Goal: Task Accomplishment & Management: Complete application form

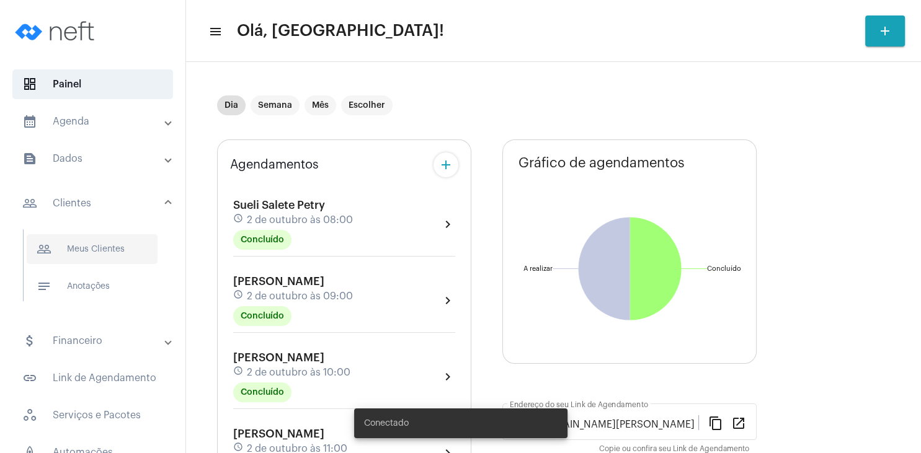
click at [81, 242] on span "people_outline Meus Clientes" at bounding box center [92, 249] width 131 height 30
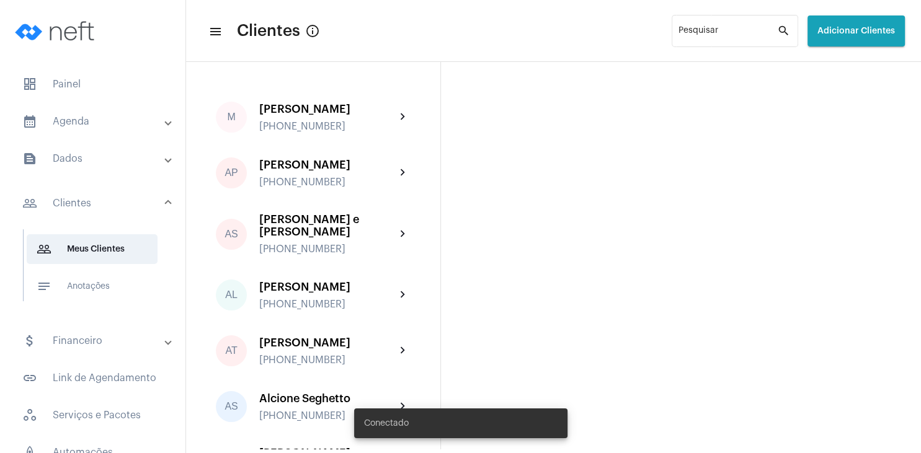
click at [830, 24] on button "Adicionar Clientes" at bounding box center [855, 31] width 97 height 31
click at [838, 69] on span "add Novo Cliente" at bounding box center [855, 65] width 72 height 22
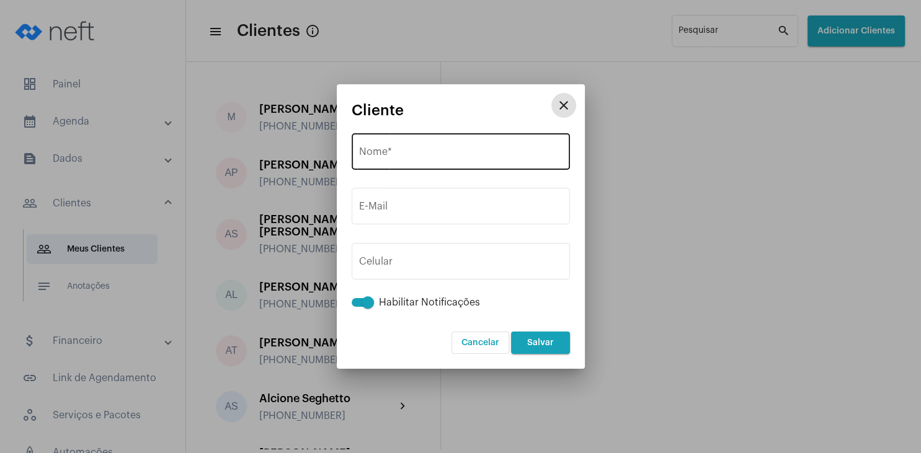
click at [462, 155] on input "Nome *" at bounding box center [460, 154] width 203 height 11
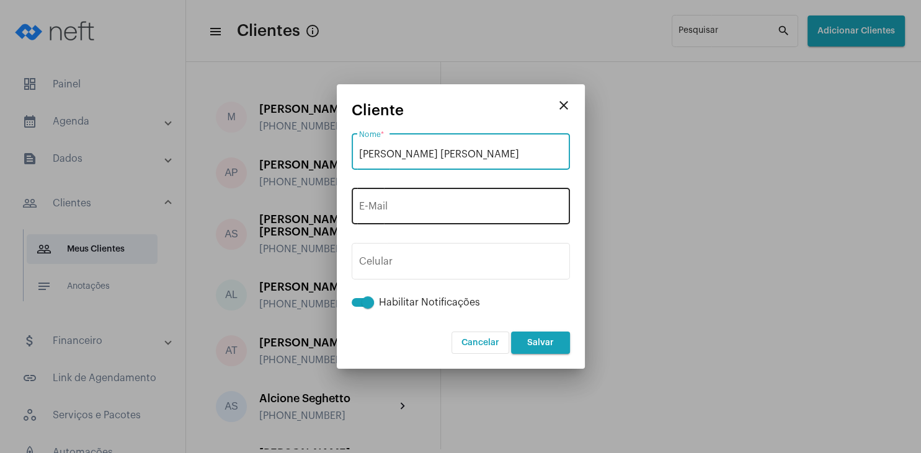
type input "[PERSON_NAME] [PERSON_NAME]"
click at [420, 211] on input "E-Mail" at bounding box center [460, 208] width 203 height 11
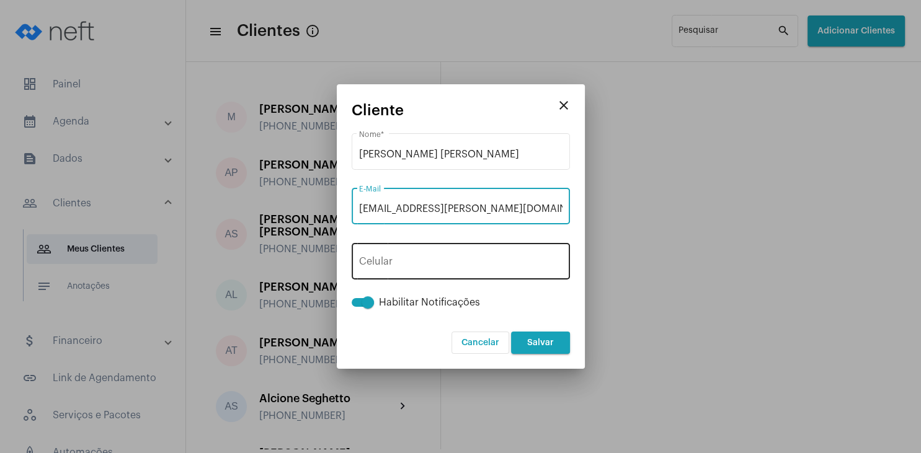
type input "[EMAIL_ADDRESS][PERSON_NAME][DOMAIN_NAME]"
click at [385, 265] on span "+55" at bounding box center [386, 264] width 33 height 10
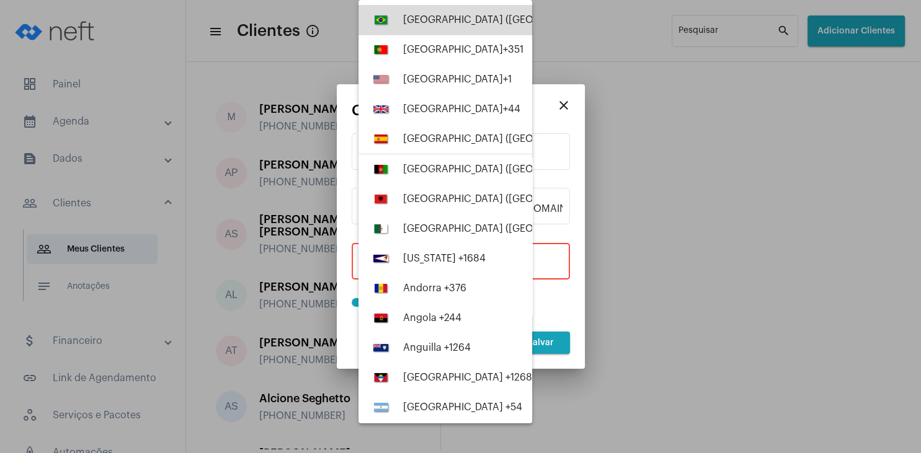
click at [430, 17] on div "[GEOGRAPHIC_DATA] ([GEOGRAPHIC_DATA]) +55" at bounding box center [515, 19] width 224 height 11
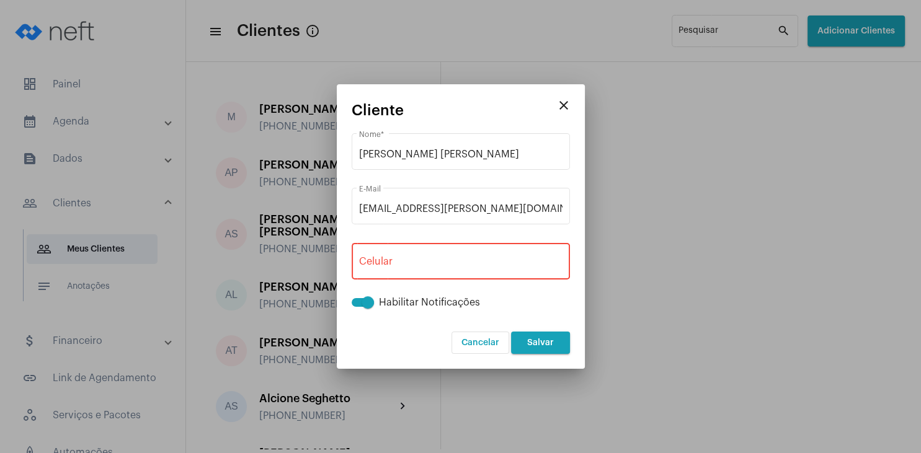
click at [419, 257] on div "+55 Celular" at bounding box center [460, 260] width 203 height 39
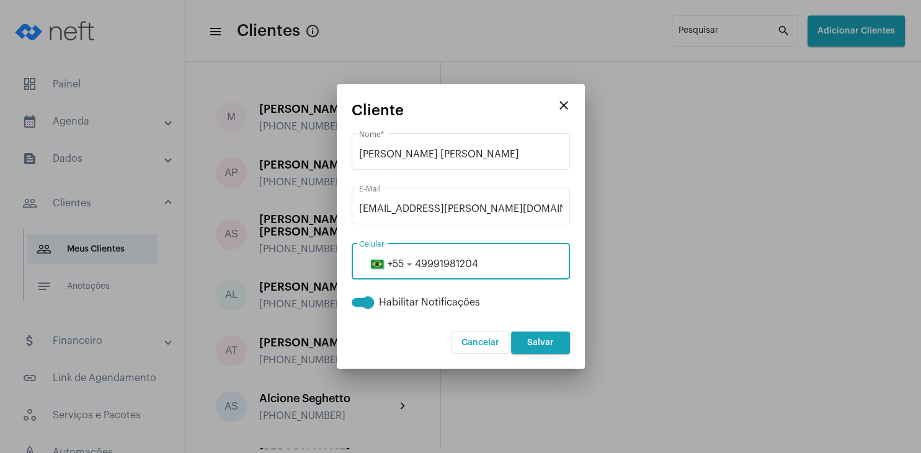
type input "49991981204"
click at [537, 339] on span "Salvar" at bounding box center [540, 343] width 27 height 9
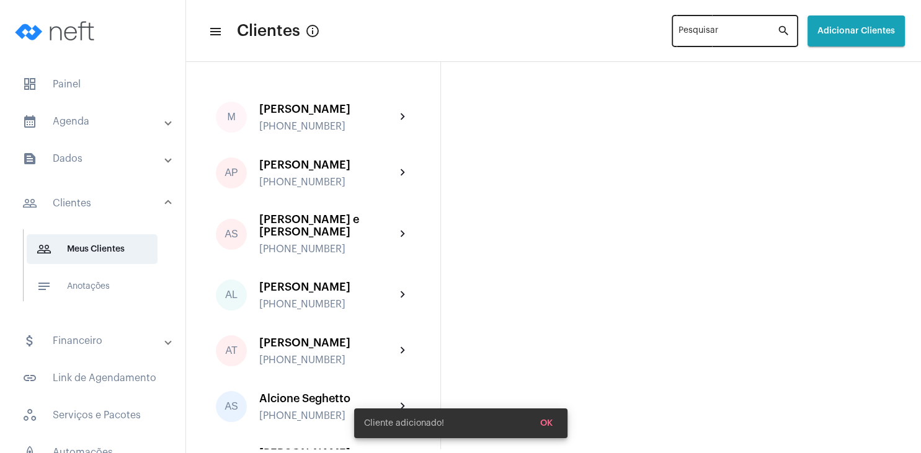
click at [678, 31] on input "Pesquisar" at bounding box center [727, 34] width 99 height 10
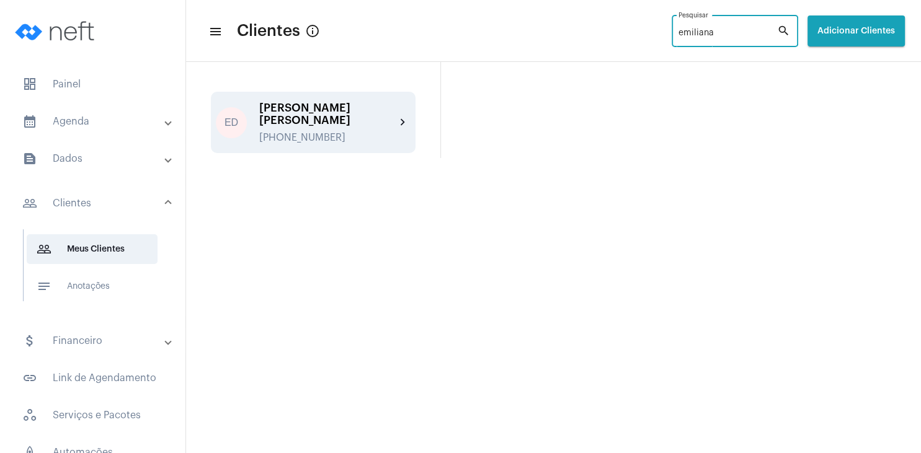
type input "emiliana"
click at [344, 115] on div "[PERSON_NAME] [PERSON_NAME] [PHONE_NUMBER]" at bounding box center [327, 123] width 136 height 42
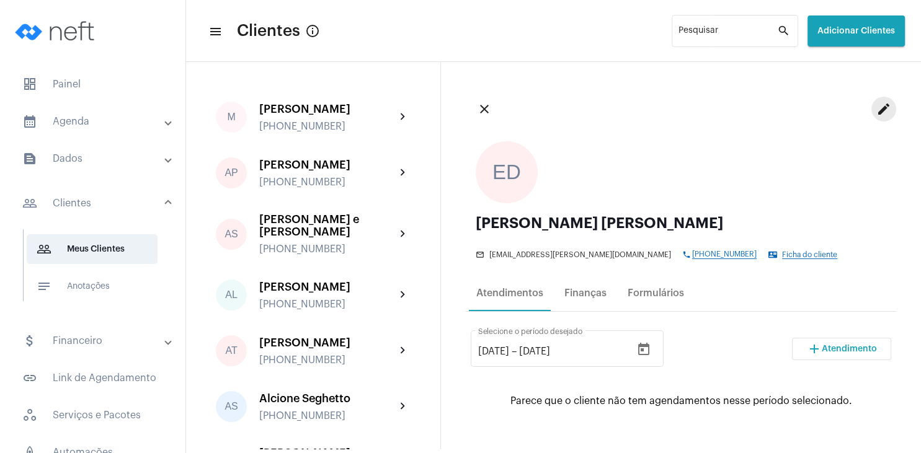
click at [879, 108] on mat-icon "edit" at bounding box center [883, 109] width 15 height 15
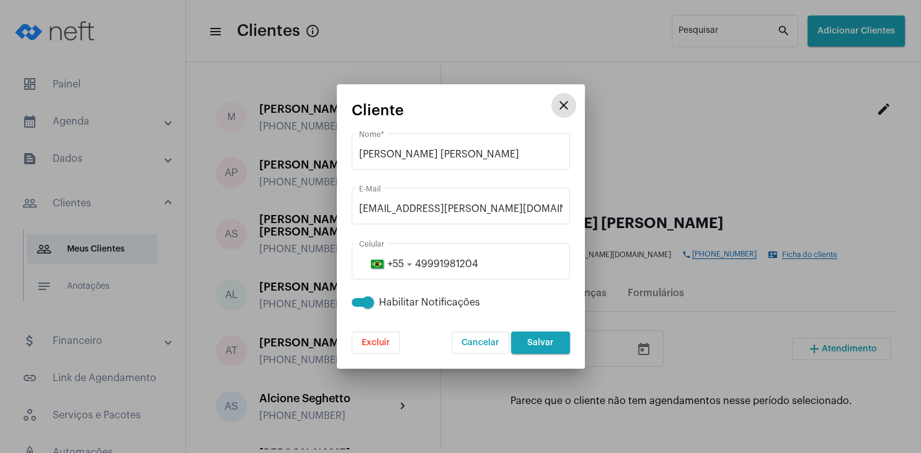
click at [563, 104] on mat-icon "close" at bounding box center [563, 105] width 15 height 15
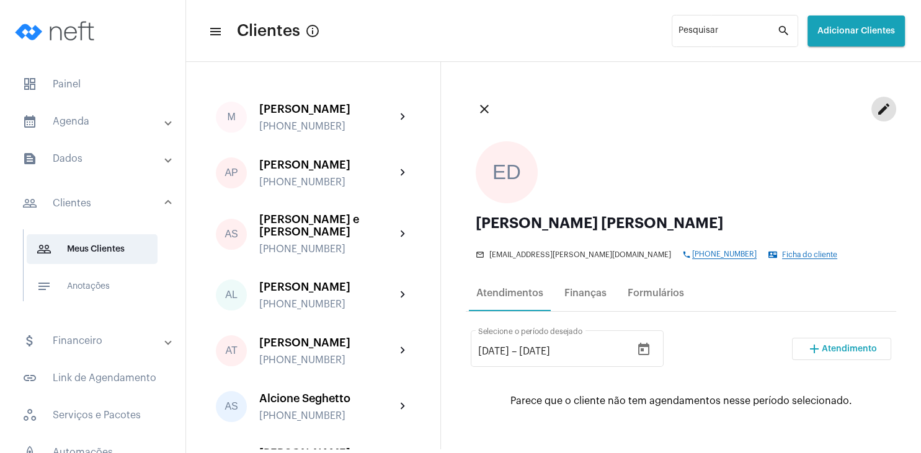
click at [782, 252] on span "Ficha do cliente" at bounding box center [809, 255] width 55 height 8
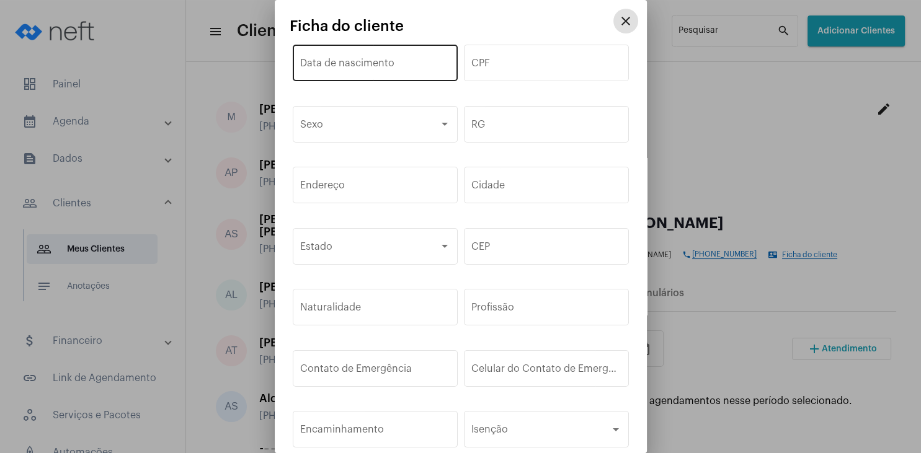
click at [378, 71] on input "Data de nascimento" at bounding box center [375, 65] width 150 height 11
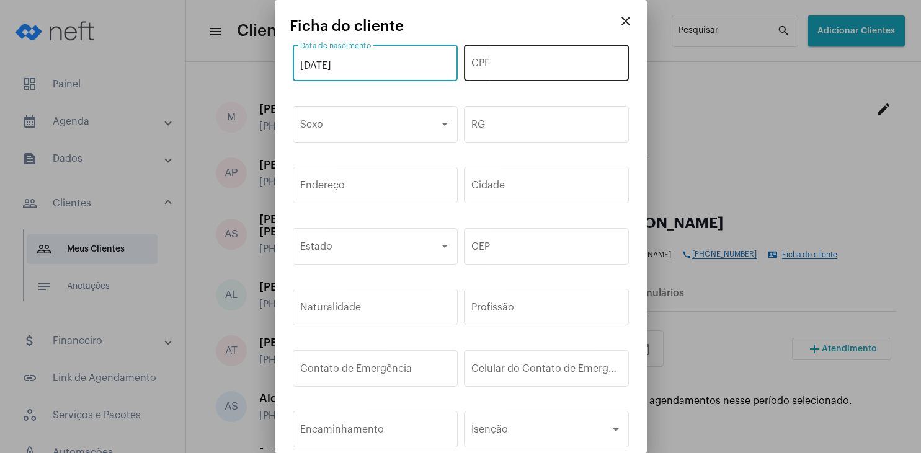
type input "[DATE]"
click at [512, 73] on div "CPF" at bounding box center [546, 61] width 150 height 39
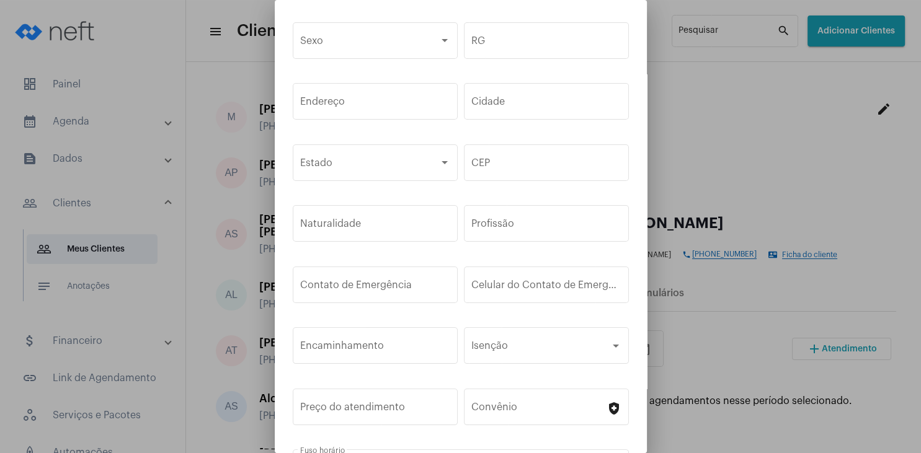
scroll to position [184, 0]
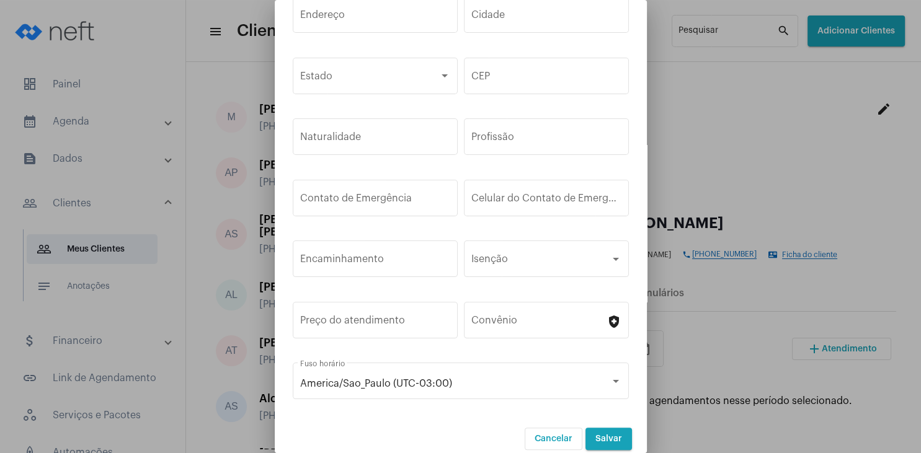
type input "114.592.119-10"
click at [613, 428] on button "Salvar" at bounding box center [608, 439] width 47 height 22
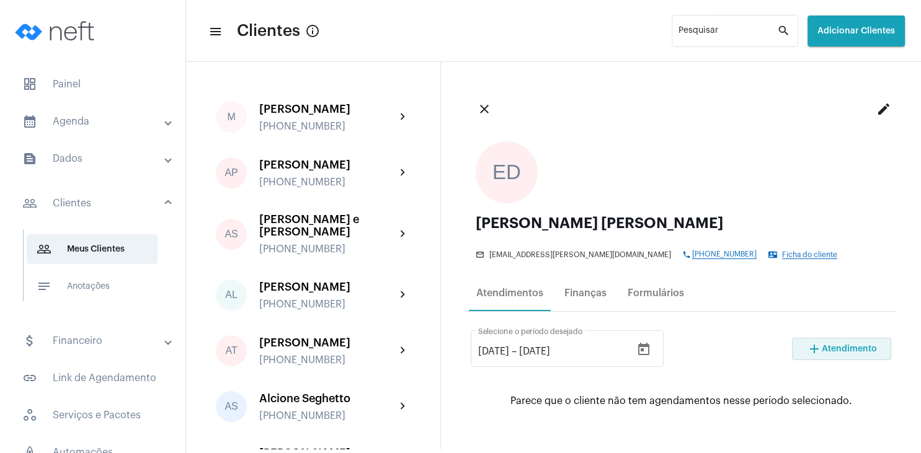
click at [844, 339] on button "add Atendimento" at bounding box center [841, 349] width 99 height 22
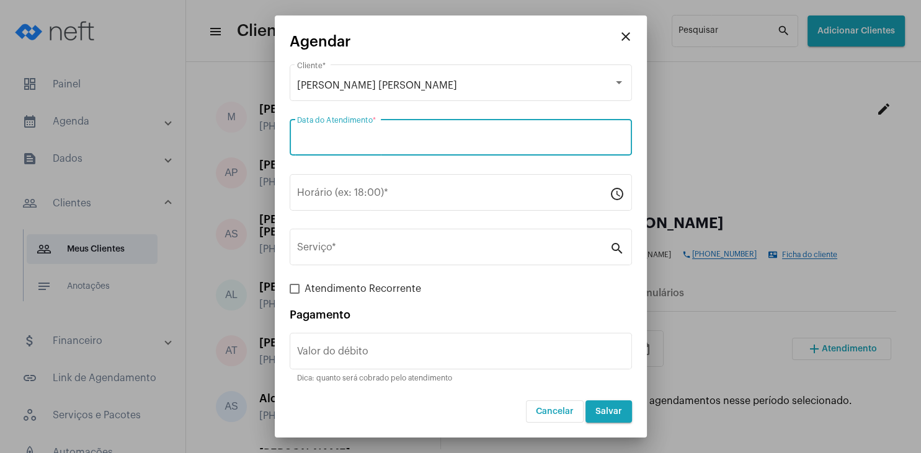
click at [362, 136] on input "Data do Atendimento *" at bounding box center [460, 140] width 327 height 11
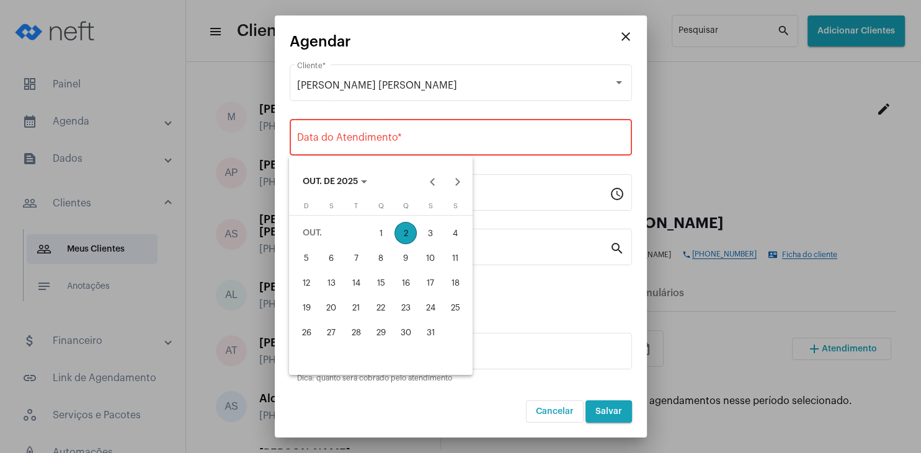
click at [460, 279] on div "18" at bounding box center [455, 283] width 22 height 22
type input "[DATE]"
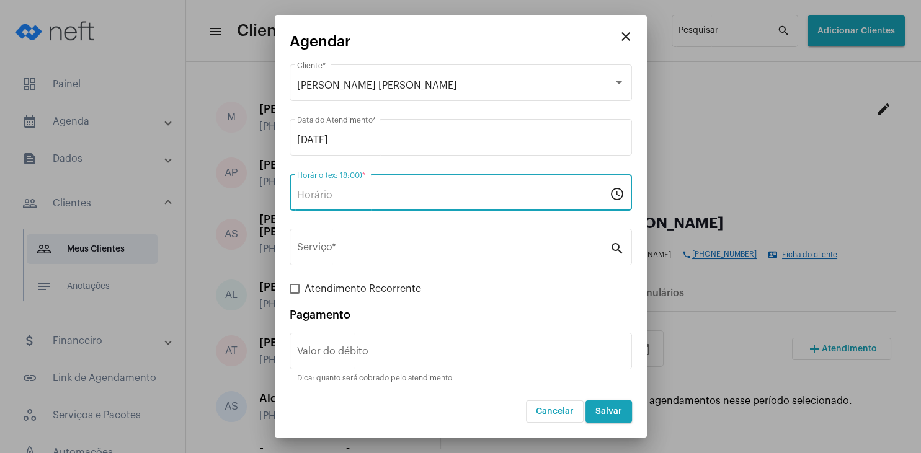
click at [371, 200] on input "Horário (ex: 18:00) *" at bounding box center [453, 195] width 313 height 11
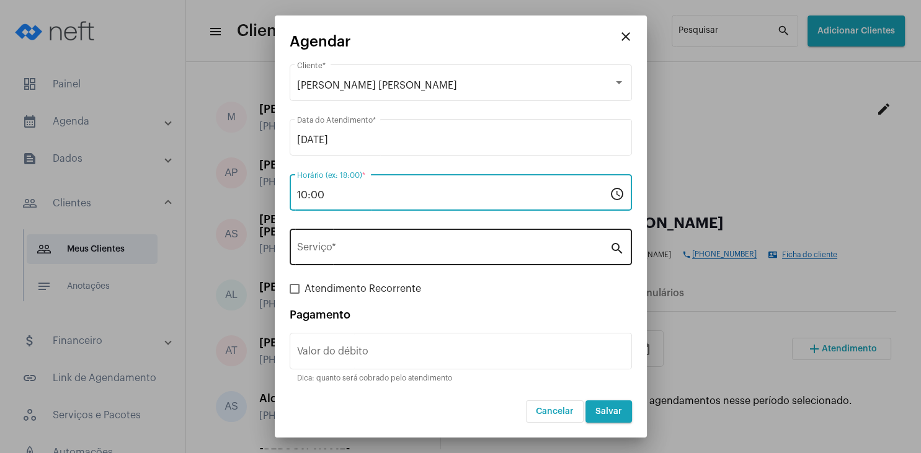
type input "10:00"
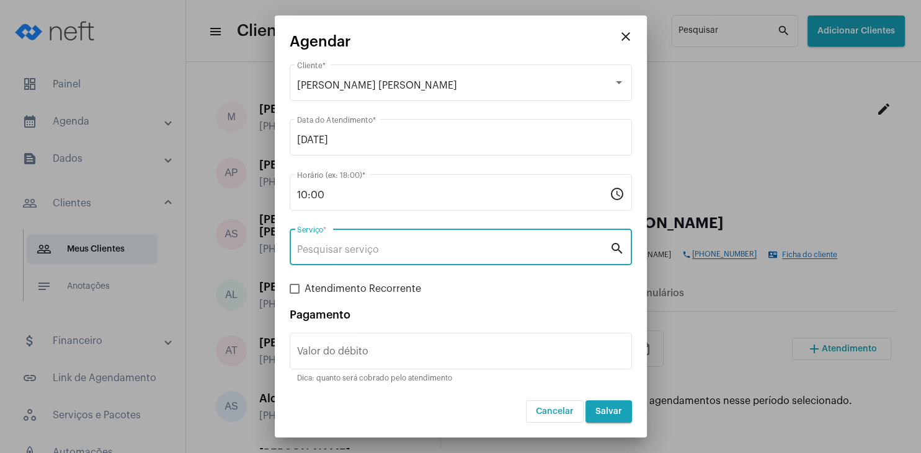
click at [359, 252] on input "Serviço *" at bounding box center [453, 249] width 313 height 11
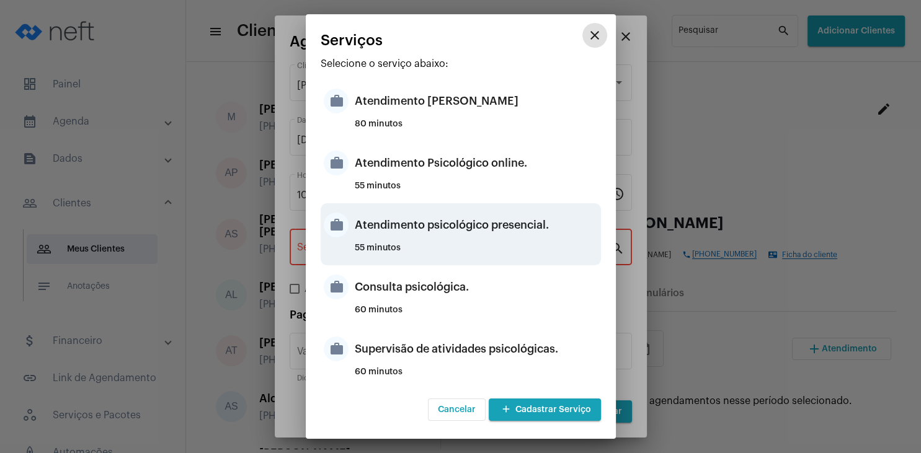
click at [517, 229] on div "Atendimento psicológico presencial." at bounding box center [476, 224] width 243 height 37
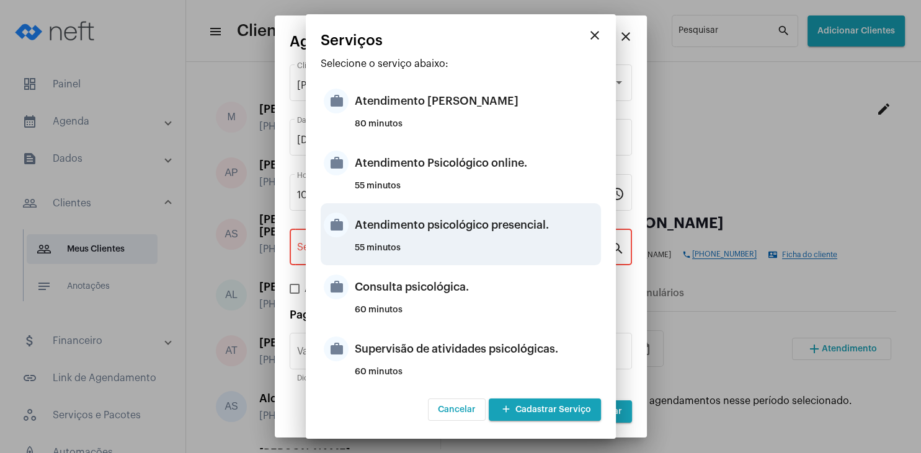
type input "Atendimento psicológico presencial."
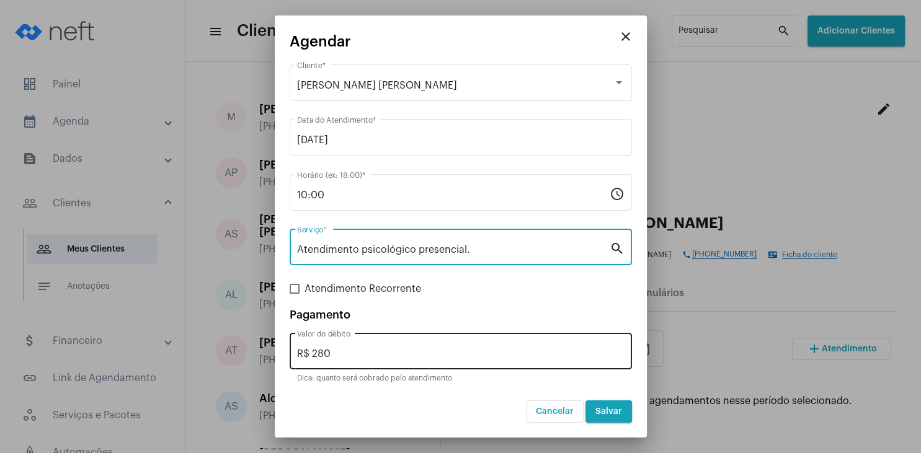
click at [386, 362] on div "R$ 280 Valor do débito" at bounding box center [460, 350] width 327 height 39
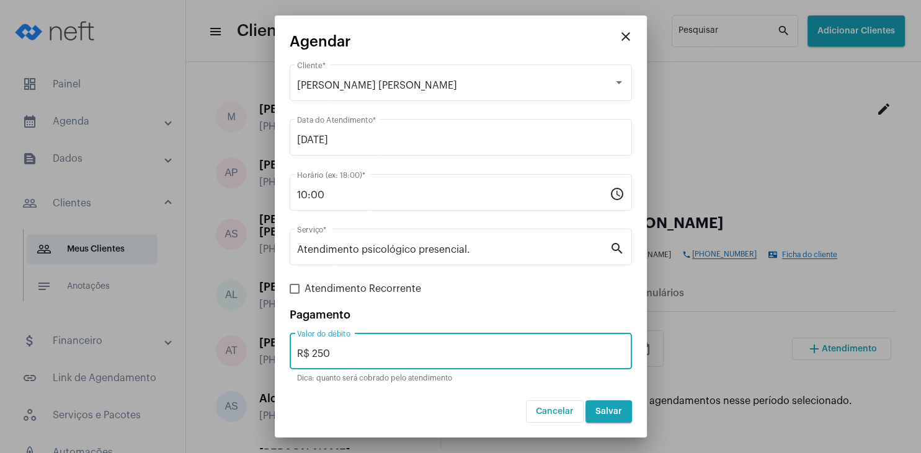
type input "R$ 250"
click at [610, 413] on span "Salvar" at bounding box center [608, 411] width 27 height 9
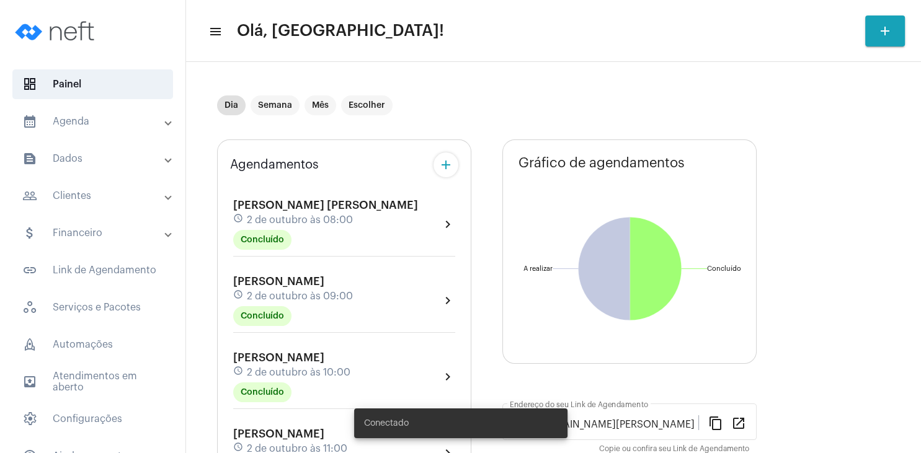
click at [70, 200] on mat-panel-title "people_outline Clientes" at bounding box center [93, 196] width 143 height 15
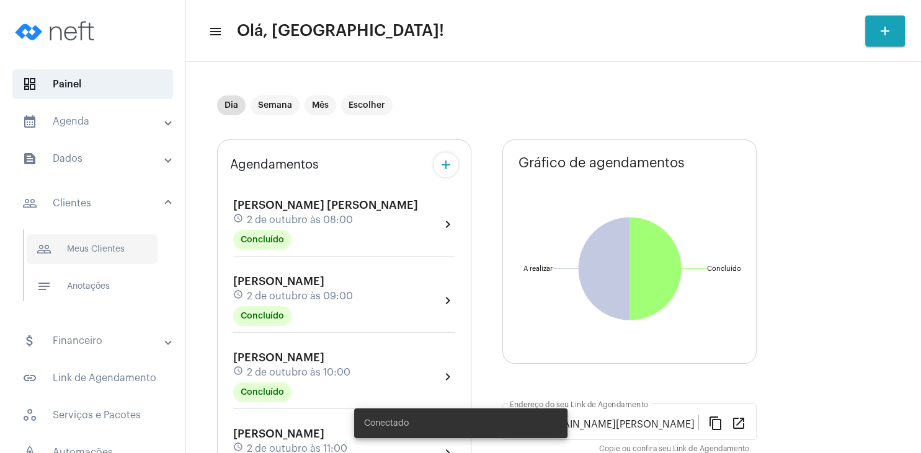
click at [81, 249] on span "people_outline Meus Clientes" at bounding box center [92, 249] width 131 height 30
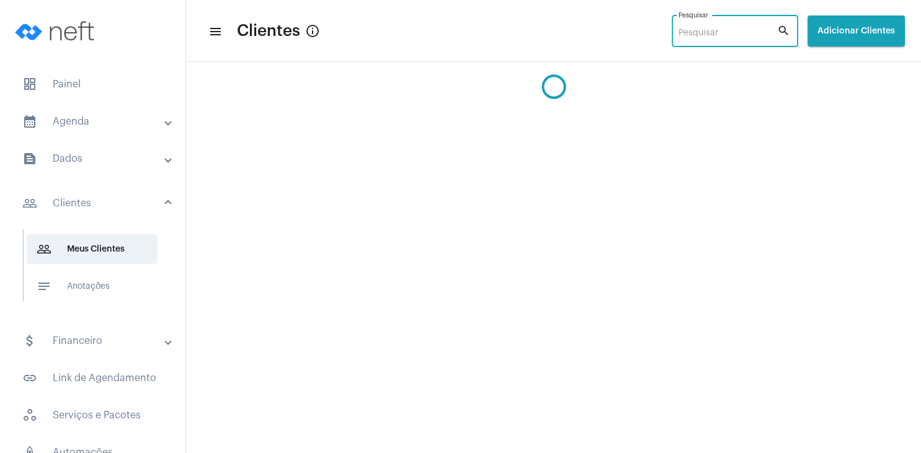
click at [680, 32] on input "Pesquisar" at bounding box center [727, 34] width 99 height 10
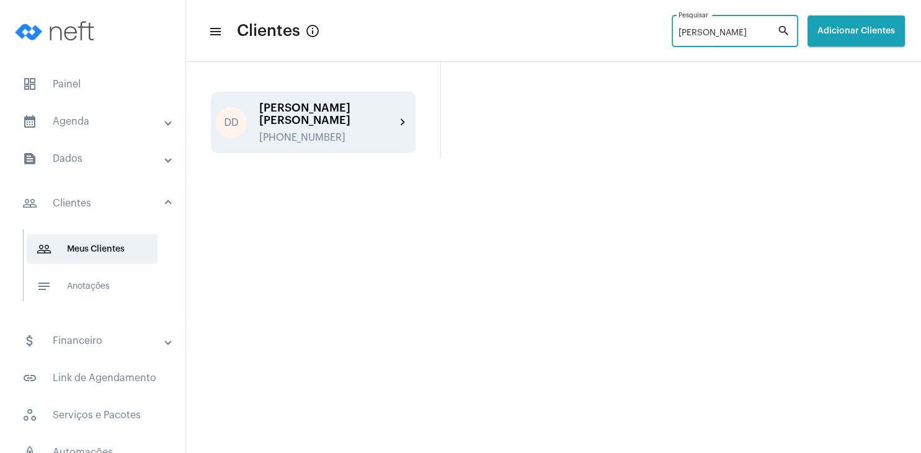
type input "danilo"
click at [351, 107] on div "[PERSON_NAME] [PERSON_NAME]" at bounding box center [327, 114] width 136 height 25
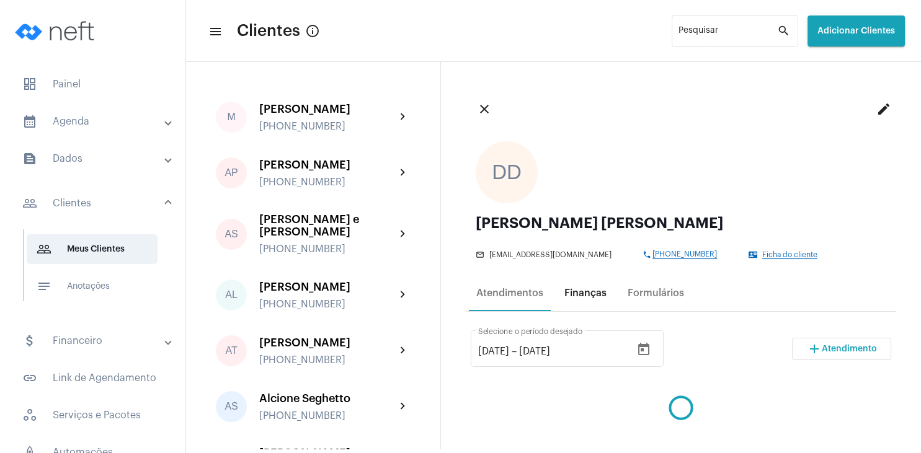
click at [595, 292] on div "Finanças" at bounding box center [585, 293] width 42 height 11
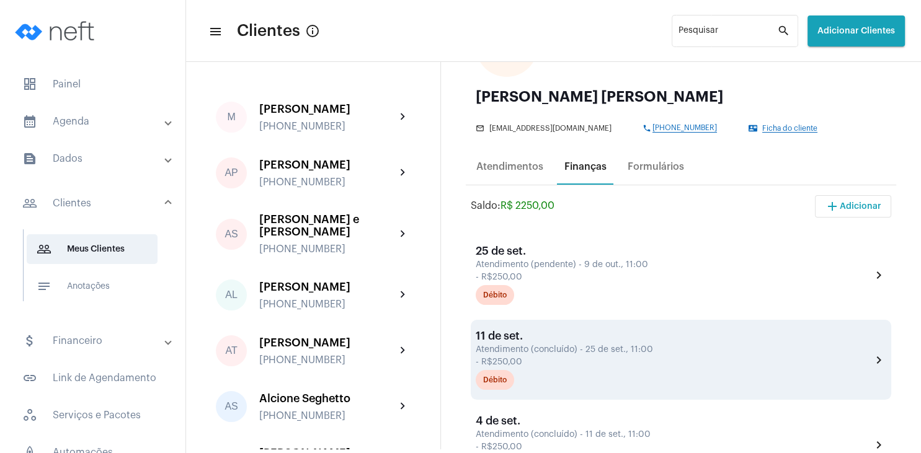
scroll to position [119, 0]
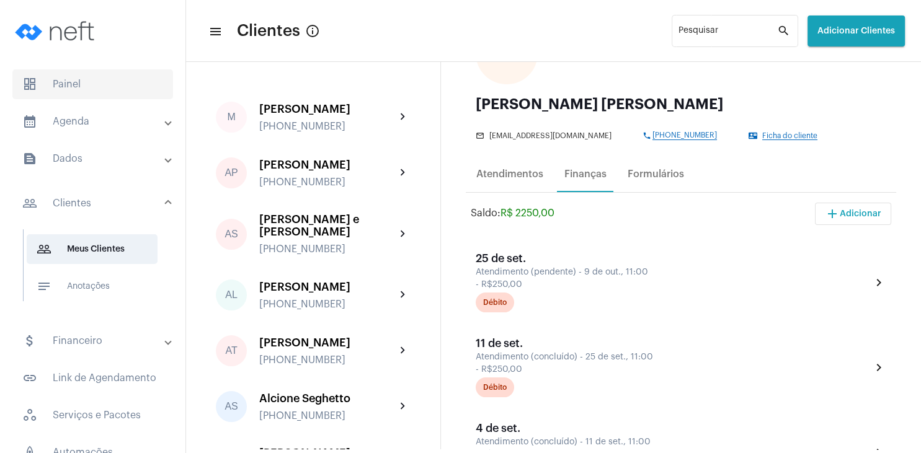
click at [70, 79] on span "dashboard Painel" at bounding box center [92, 84] width 161 height 30
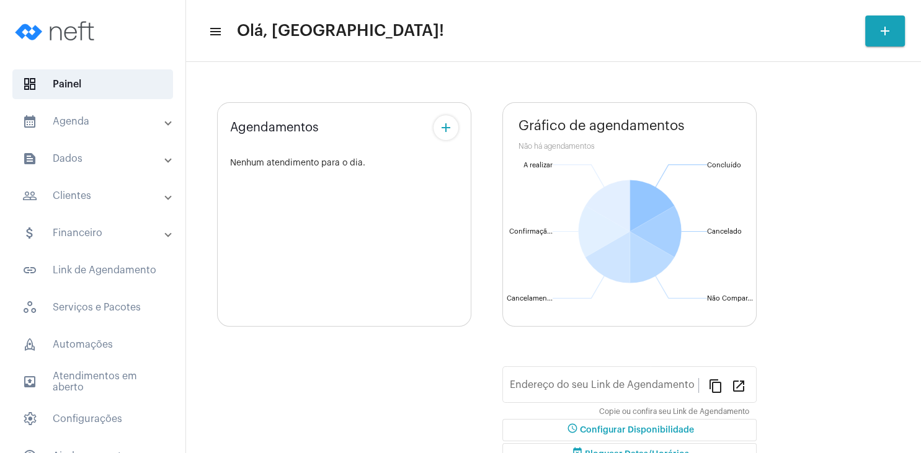
type input "[URL][DOMAIN_NAME][PERSON_NAME]"
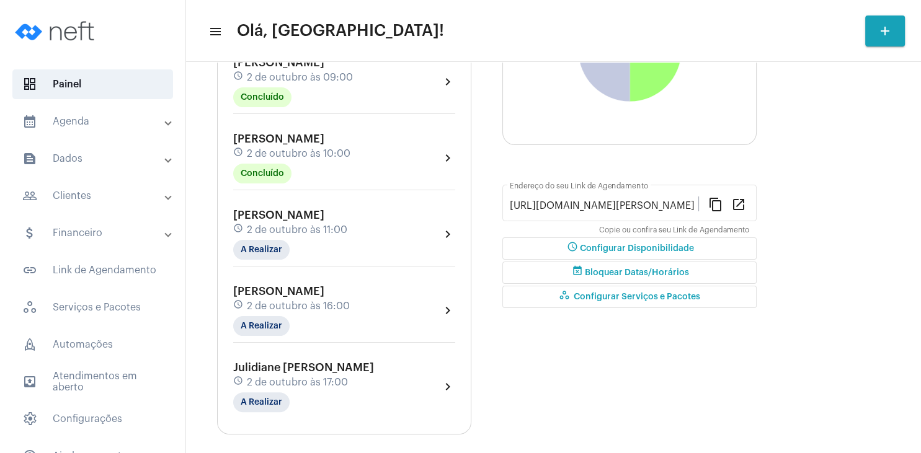
scroll to position [238, 0]
